Goal: Information Seeking & Learning: Learn about a topic

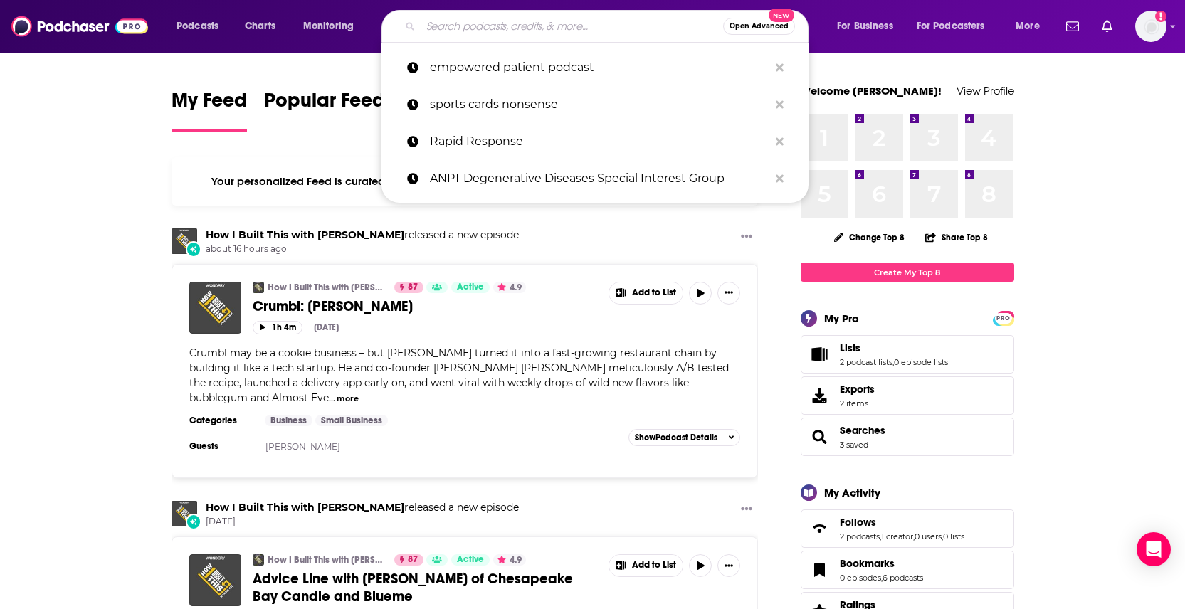
click at [496, 29] on input "Search podcasts, credits, & more..." at bounding box center [572, 26] width 302 height 23
paste input "Similarly Different"
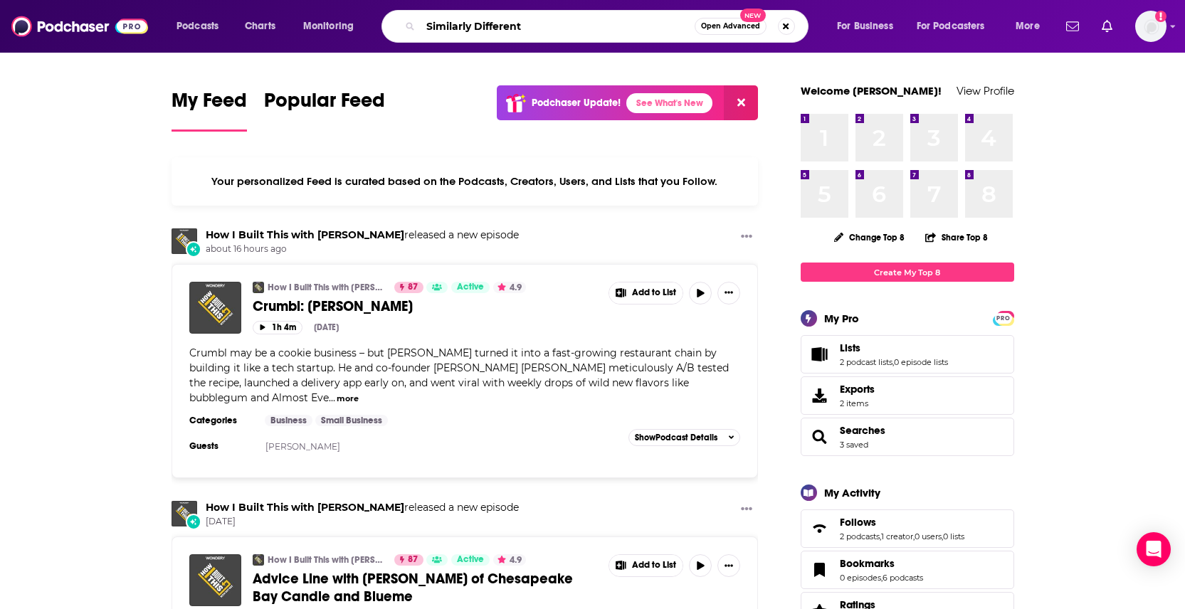
click at [521, 26] on input "Similarly Different" at bounding box center [558, 26] width 274 height 23
type input "Similarly Different"
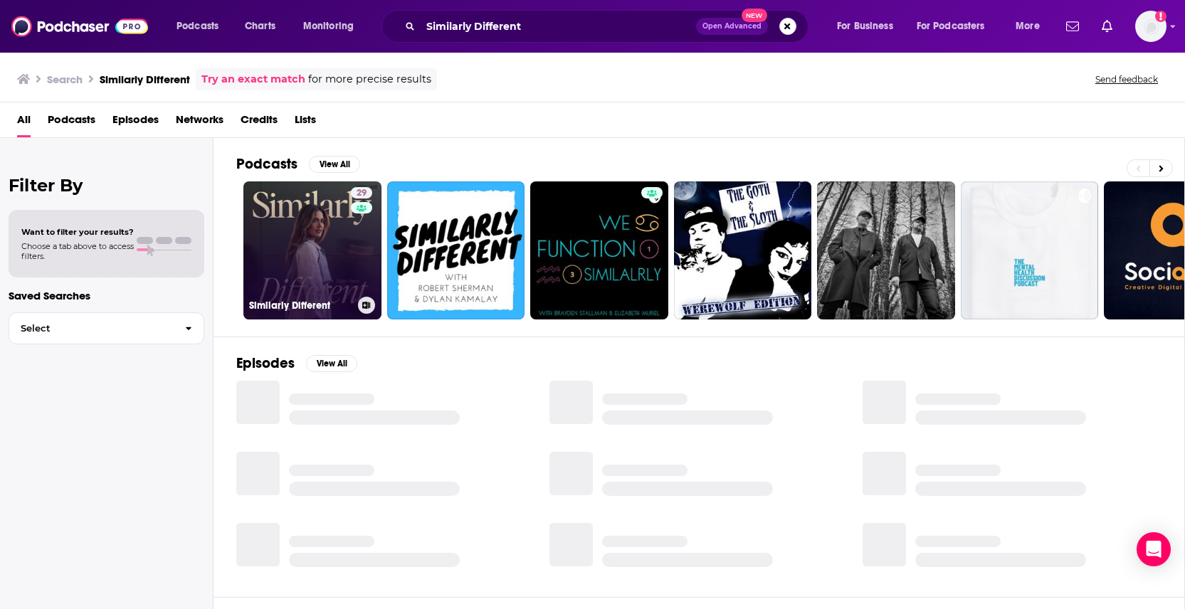
click at [297, 243] on link "29 Similarly Different" at bounding box center [312, 250] width 138 height 138
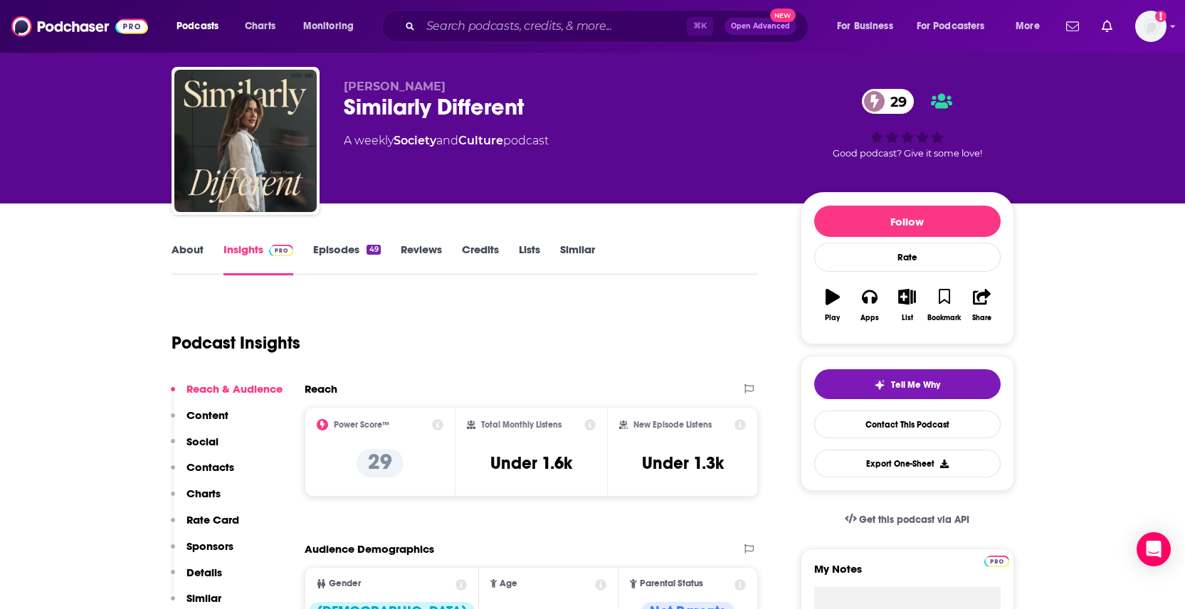
scroll to position [28, 0]
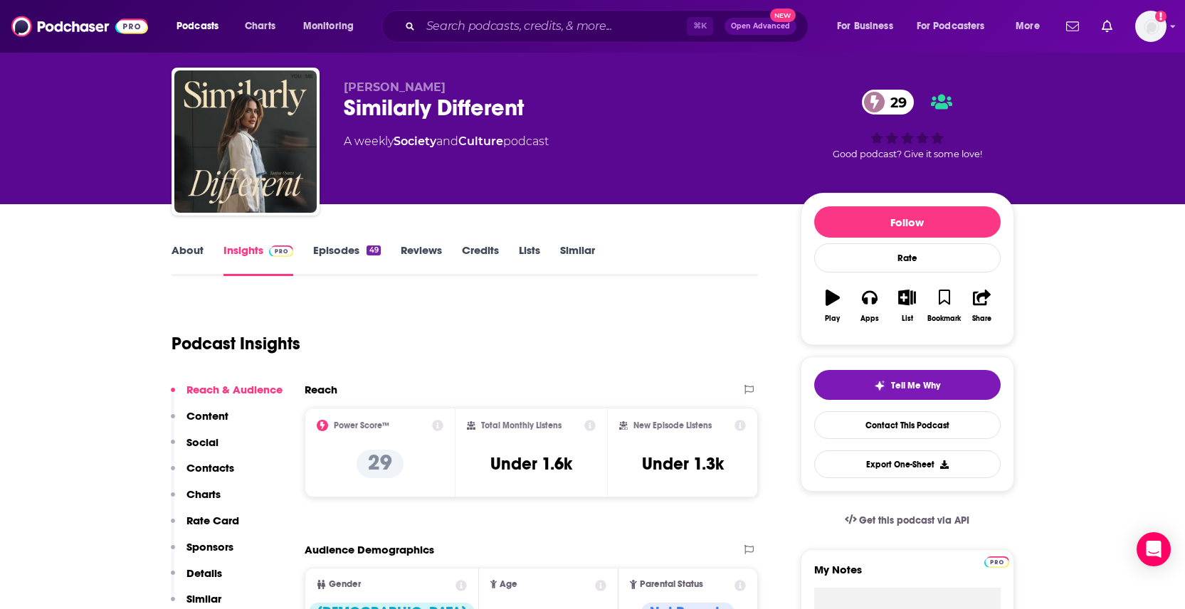
click at [347, 248] on link "Episodes 49" at bounding box center [346, 259] width 67 height 33
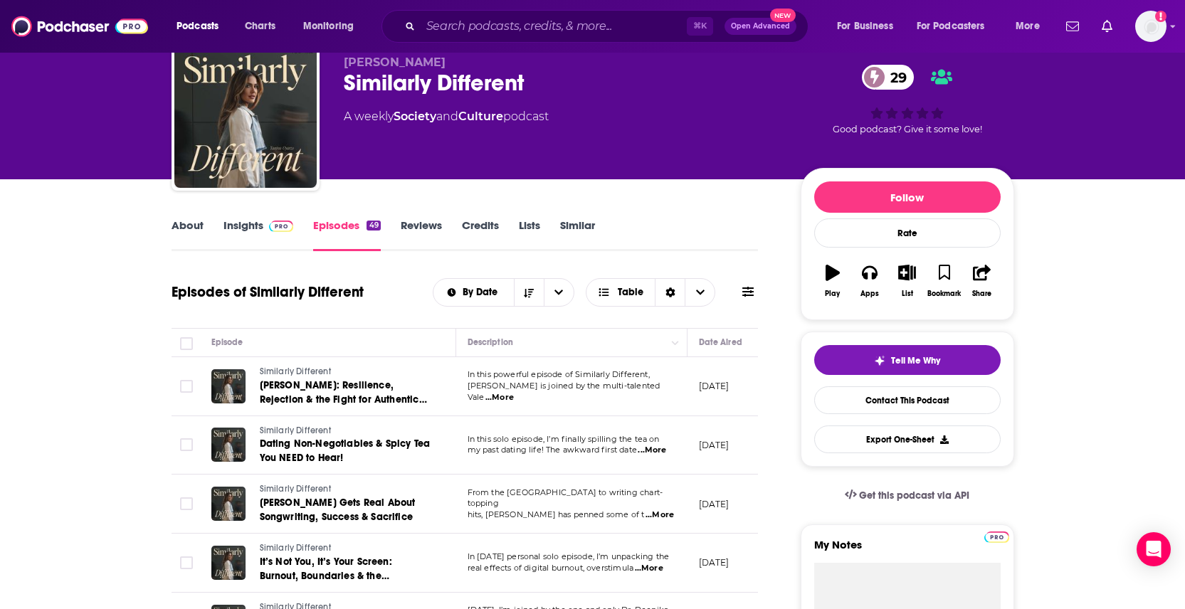
scroll to position [80, 0]
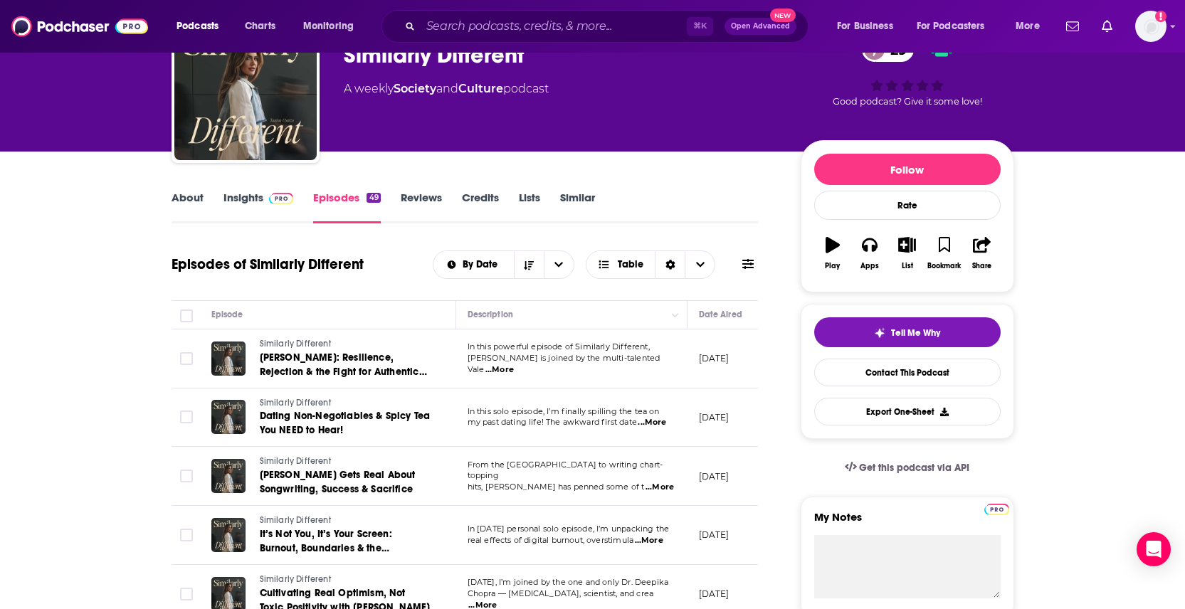
click at [514, 364] on span "...More" at bounding box center [499, 369] width 28 height 11
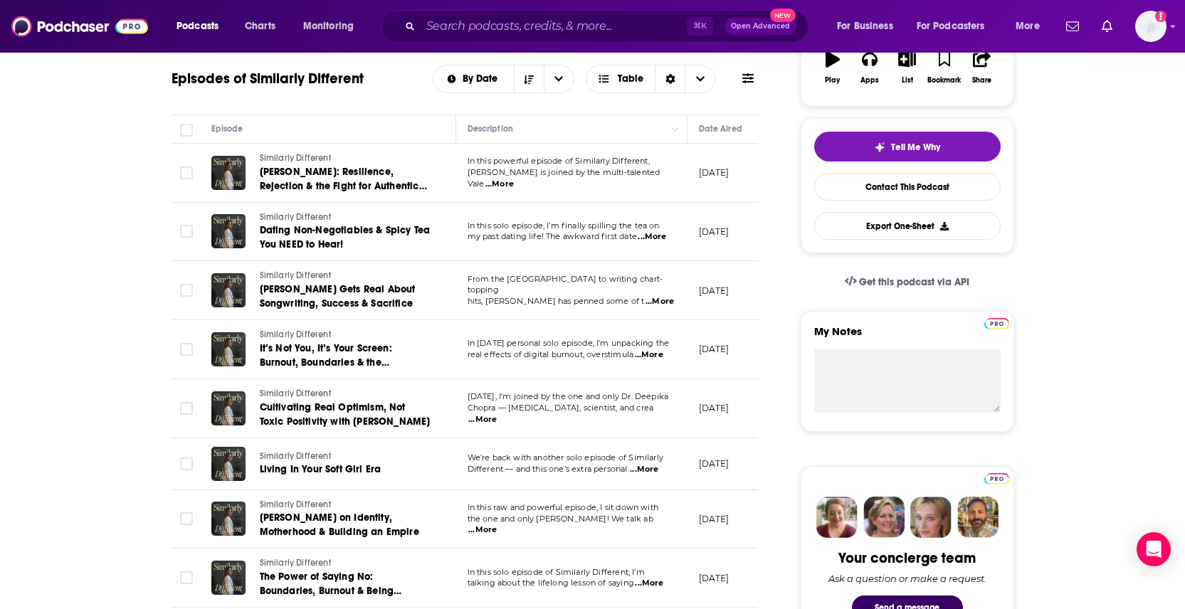
scroll to position [306, 0]
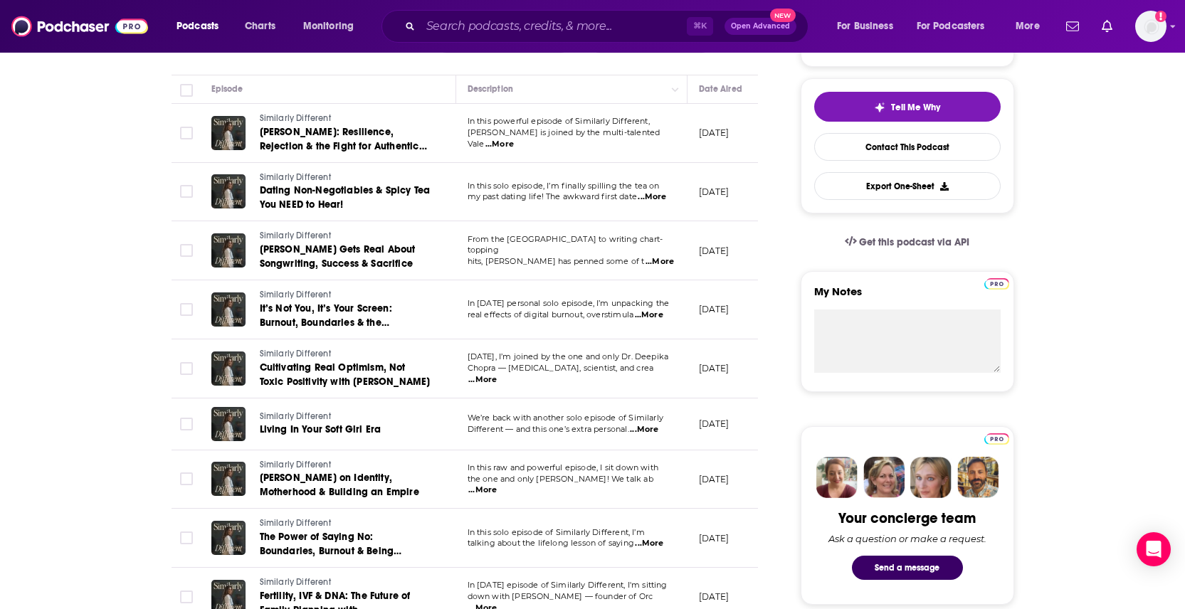
click at [497, 374] on span "...More" at bounding box center [482, 379] width 28 height 11
